Goal: Check status: Check status

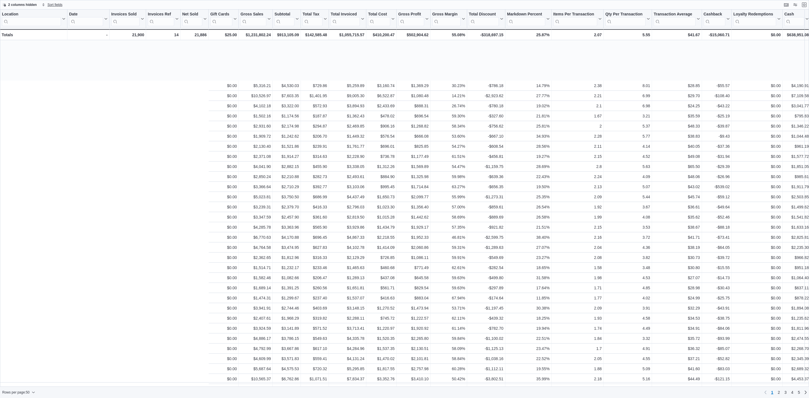
scroll to position [56, 270]
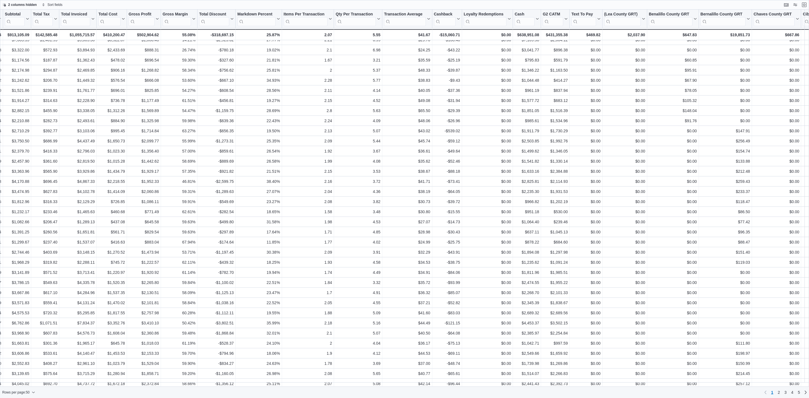
scroll to position [0, 270]
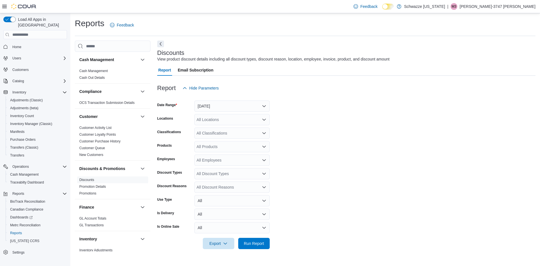
drag, startPoint x: 762, startPoint y: 0, endPoint x: 375, endPoint y: 119, distance: 404.9
click at [390, 115] on form "Date Range Yesterday Locations All Locations Classifications All Classification…" at bounding box center [346, 171] width 378 height 155
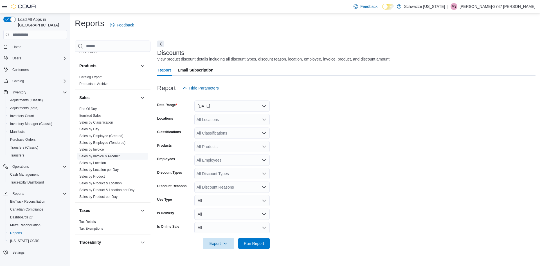
scroll to position [365, 0]
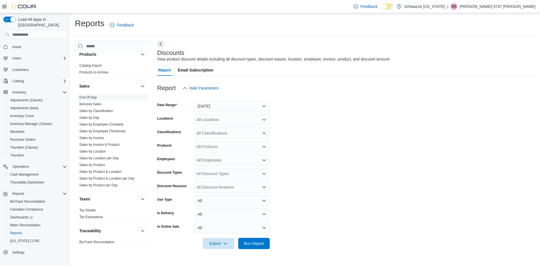
click at [86, 96] on link "End Of Day" at bounding box center [87, 97] width 17 height 4
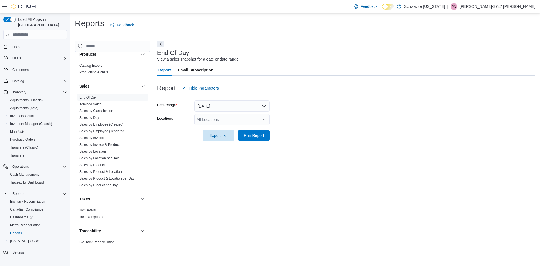
click at [219, 119] on div "All Locations" at bounding box center [231, 119] width 75 height 11
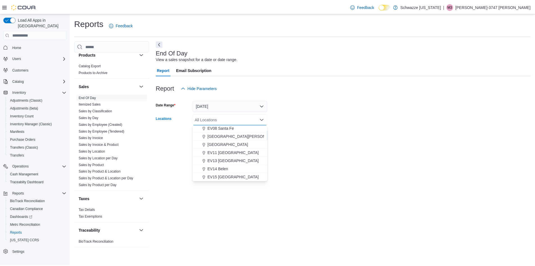
scroll to position [112, 0]
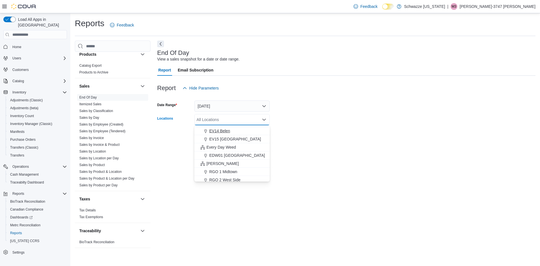
click at [225, 129] on span "EV14 Belen" at bounding box center [219, 131] width 21 height 6
click at [305, 119] on form "Date Range Today Locations EV14 Belen Combo box. Selected. EV14 Belen. Press Ba…" at bounding box center [346, 117] width 378 height 47
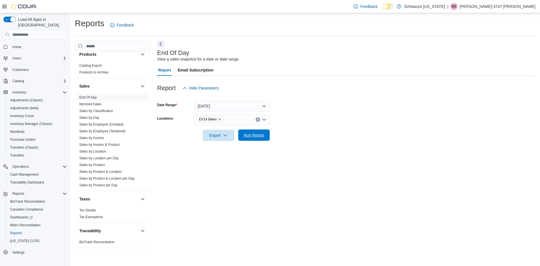
click at [266, 136] on span "Run Report" at bounding box center [253, 134] width 25 height 11
